Goal: Information Seeking & Learning: Check status

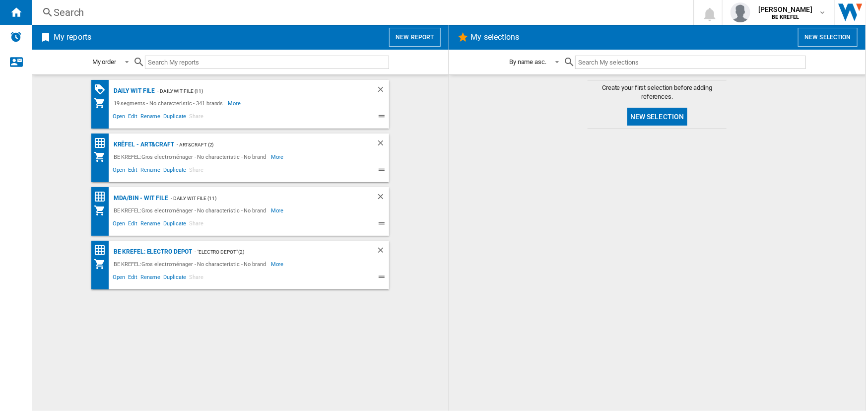
click at [183, 8] on div "Search" at bounding box center [361, 12] width 614 height 14
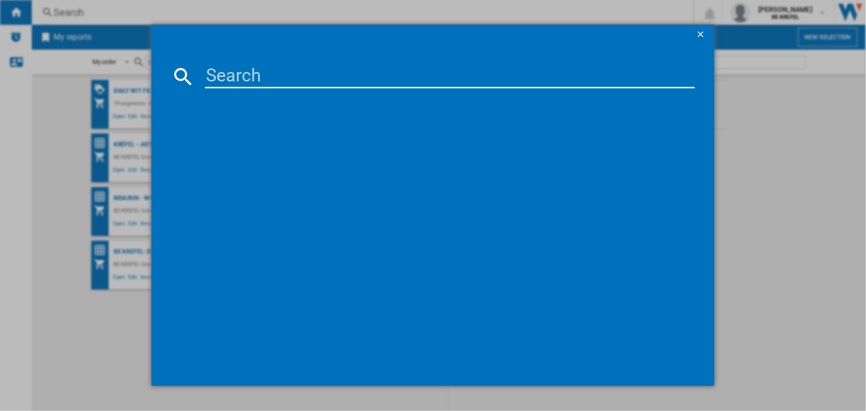
click at [240, 78] on input at bounding box center [449, 77] width 489 height 24
type input "21009104"
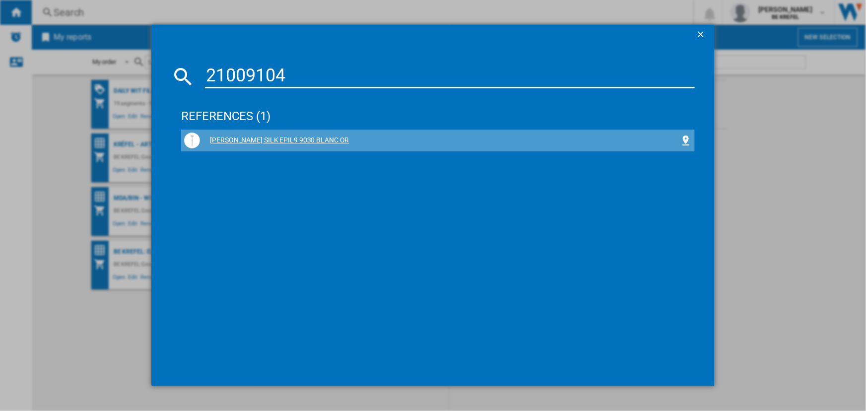
click at [252, 144] on div "[PERSON_NAME] SILK EPIL9 9030 BLANC OR" at bounding box center [439, 141] width 479 height 10
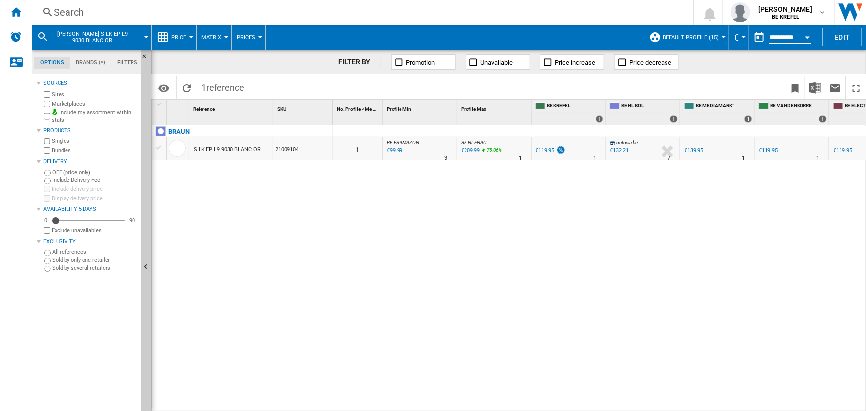
click at [183, 40] on button "Price" at bounding box center [181, 37] width 20 height 25
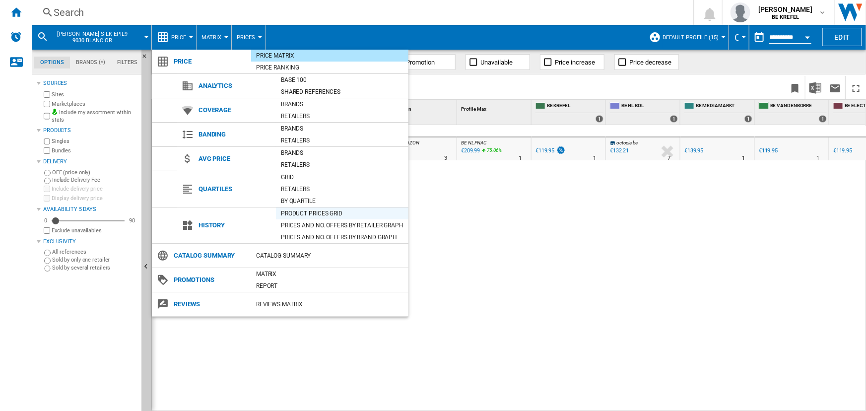
click at [329, 209] on div "Product prices grid" at bounding box center [342, 213] width 133 height 10
